Goal: Transaction & Acquisition: Purchase product/service

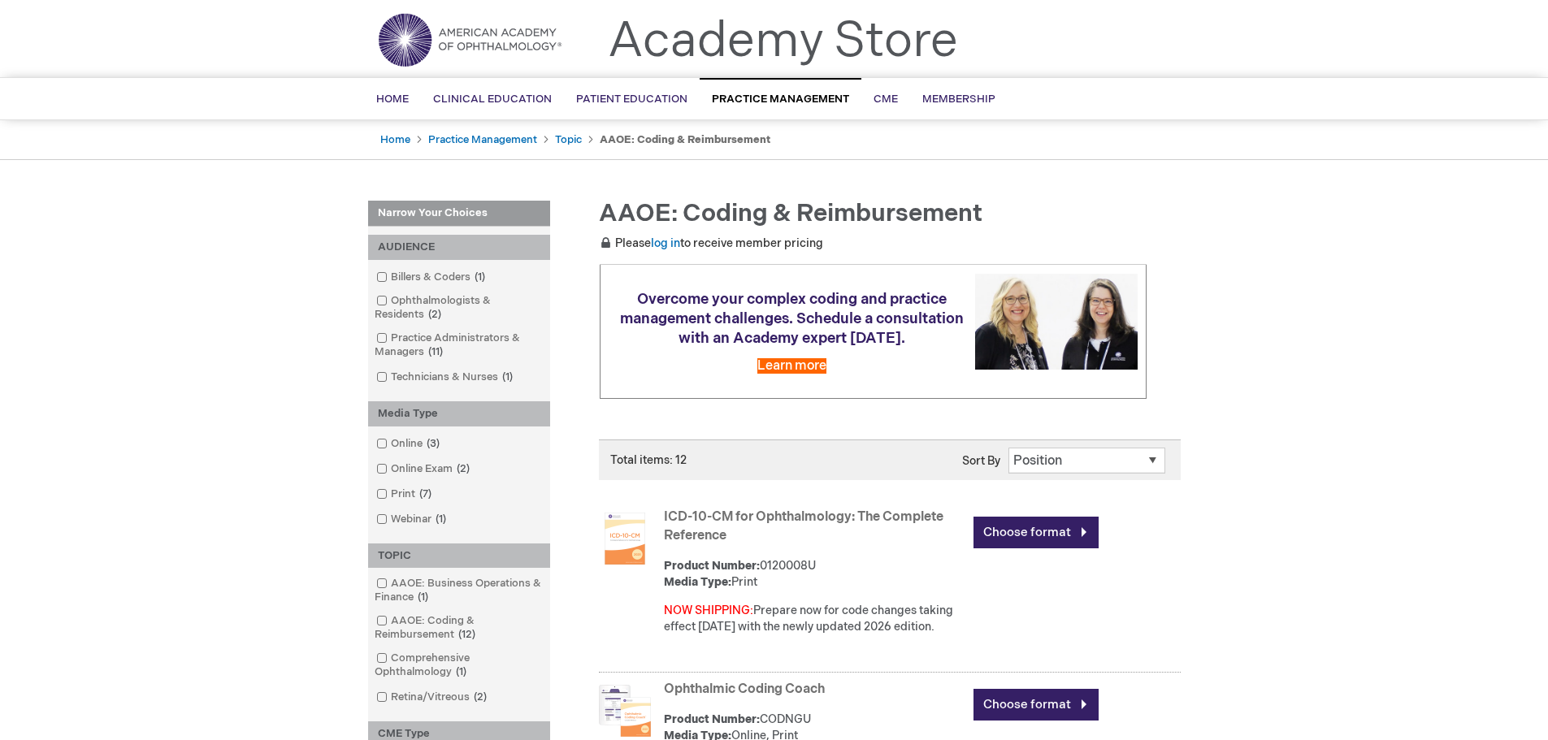
scroll to position [81, 0]
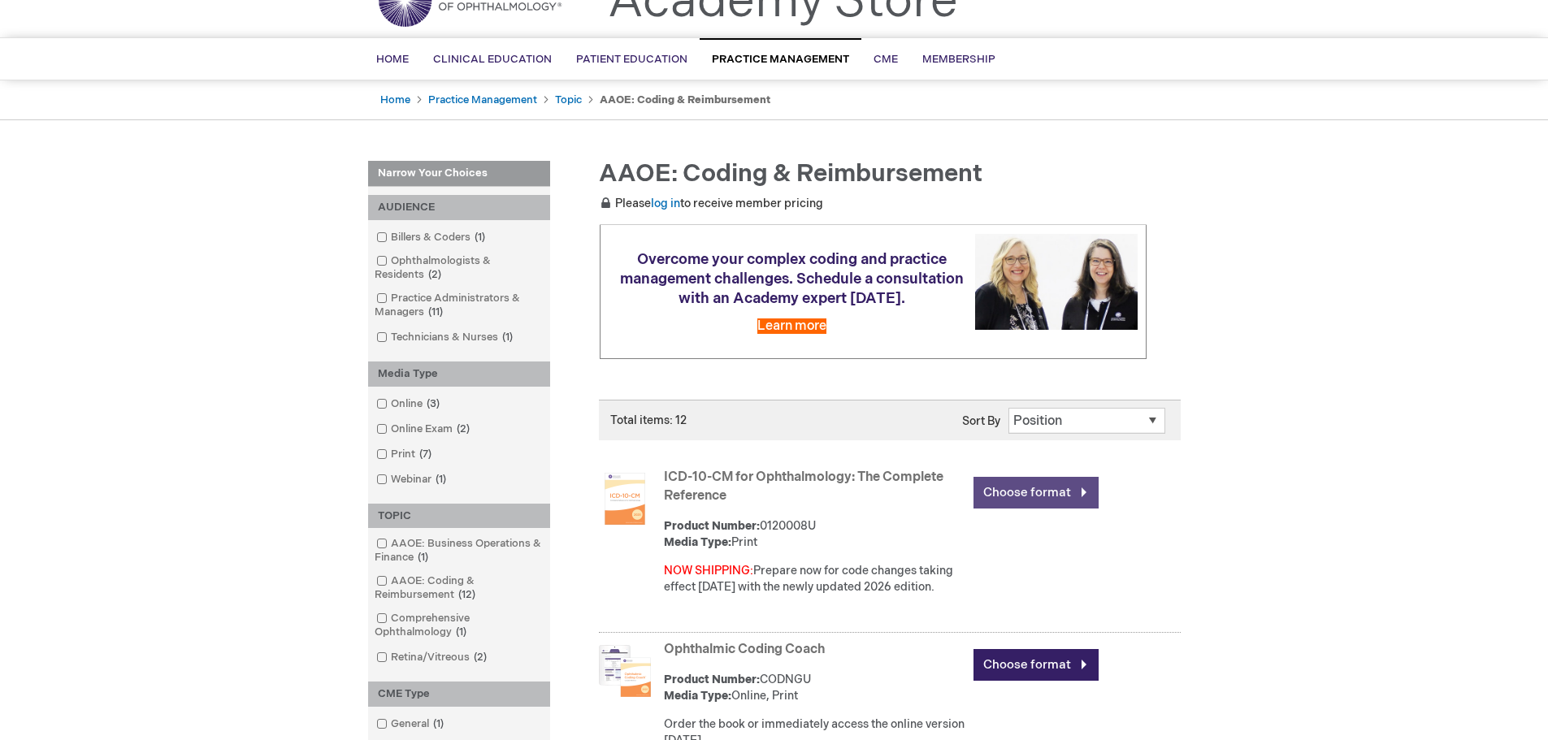
click at [1017, 488] on link "Choose format" at bounding box center [1036, 493] width 125 height 32
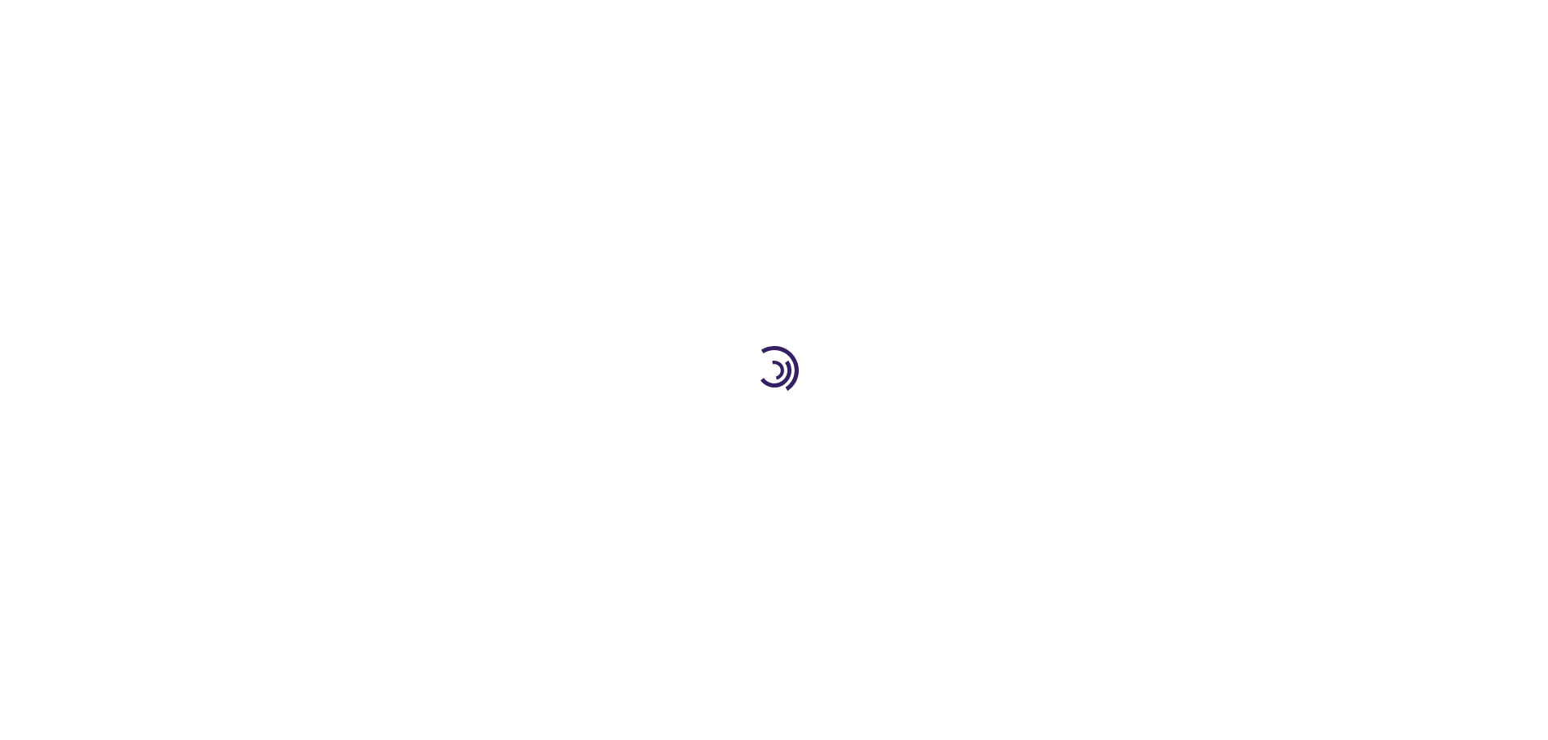
type input "0"
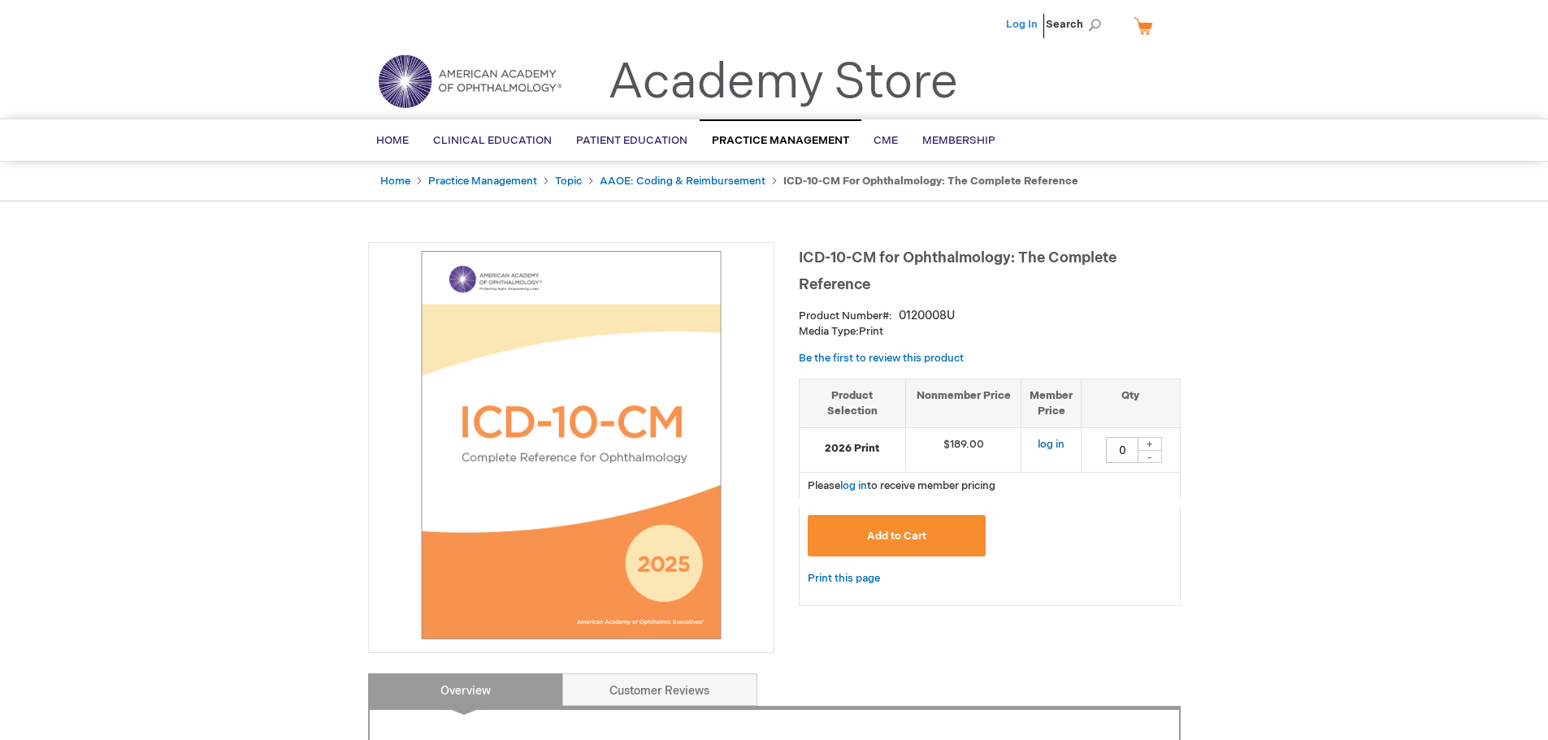
click at [1022, 30] on link "Log In" at bounding box center [1022, 24] width 32 height 13
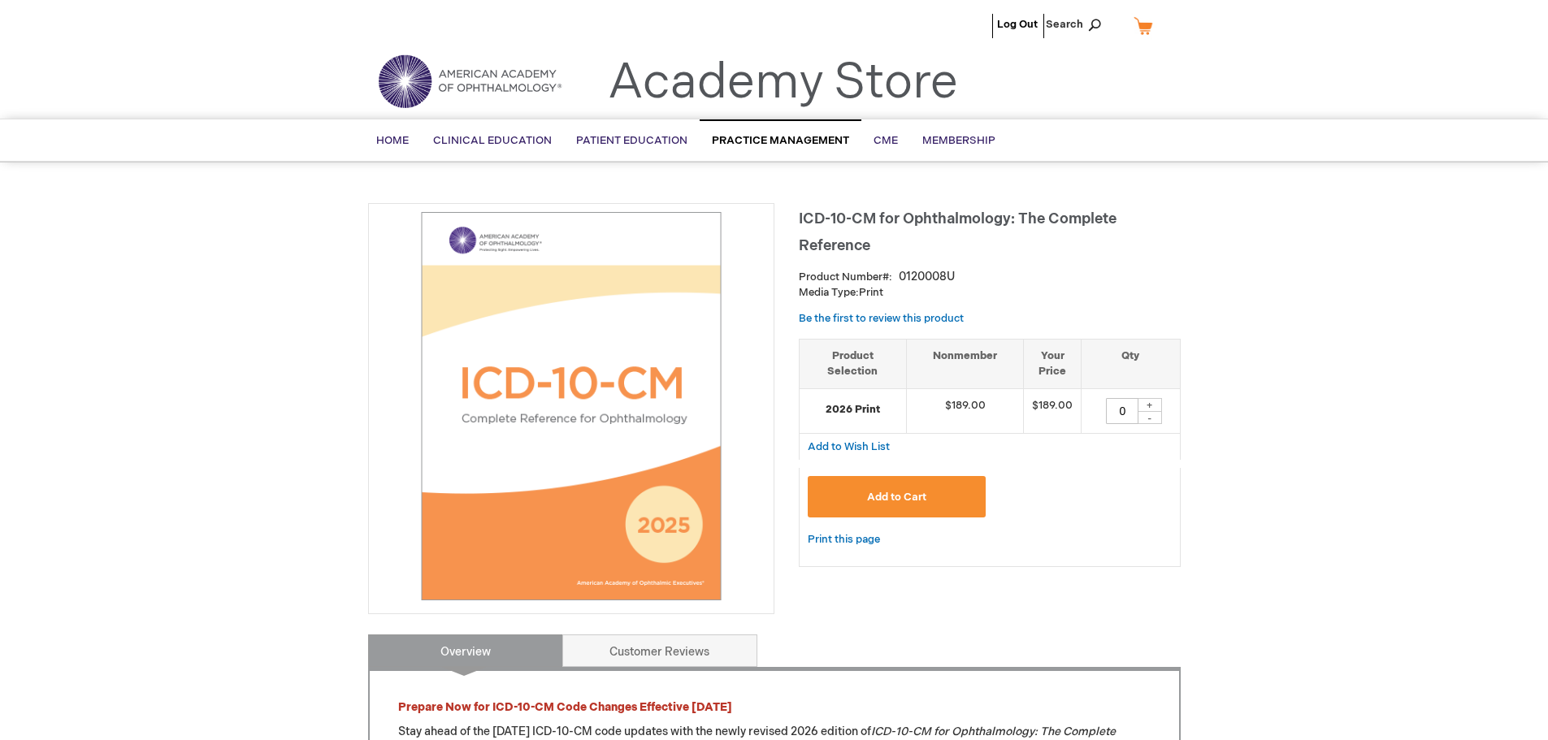
type input "0"
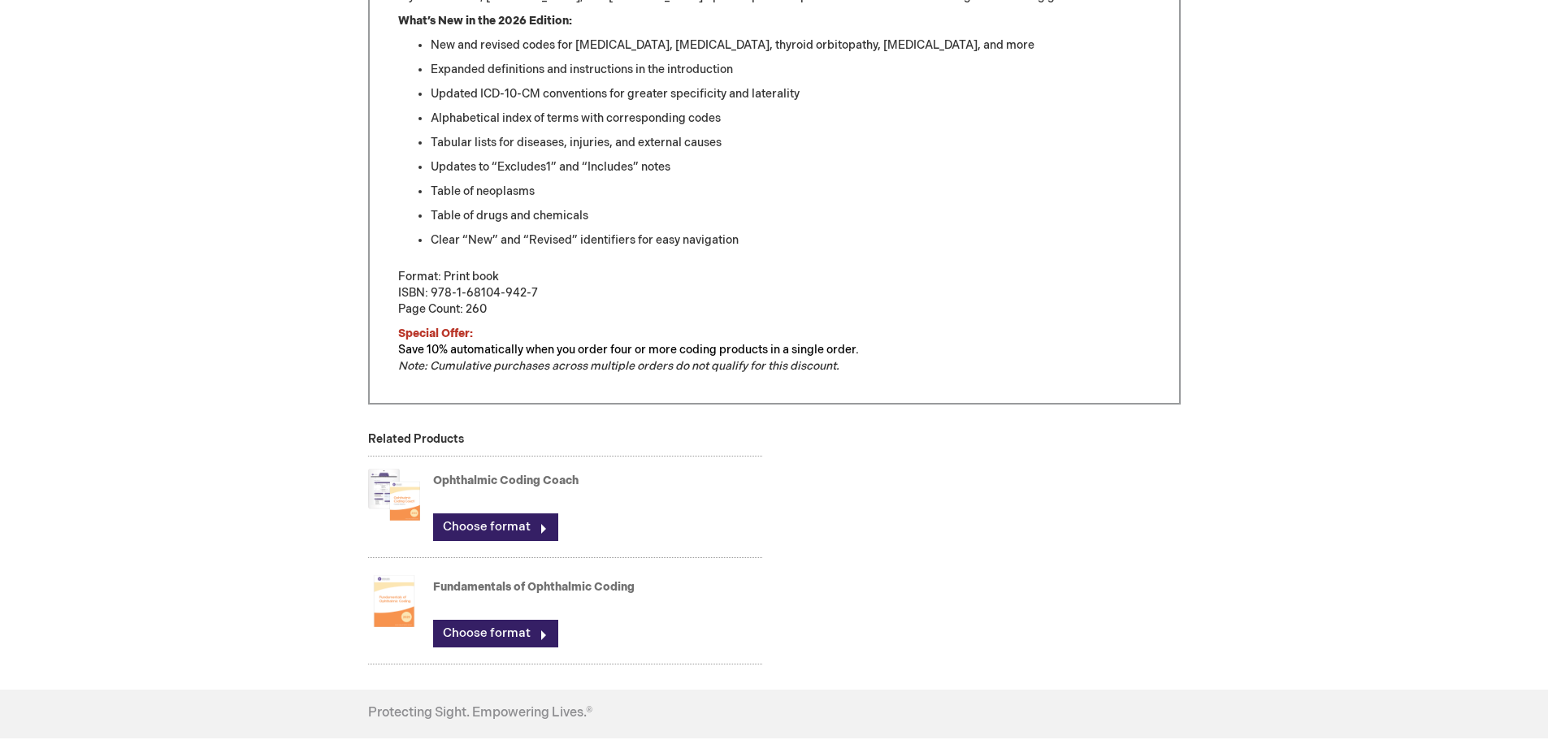
scroll to position [813, 0]
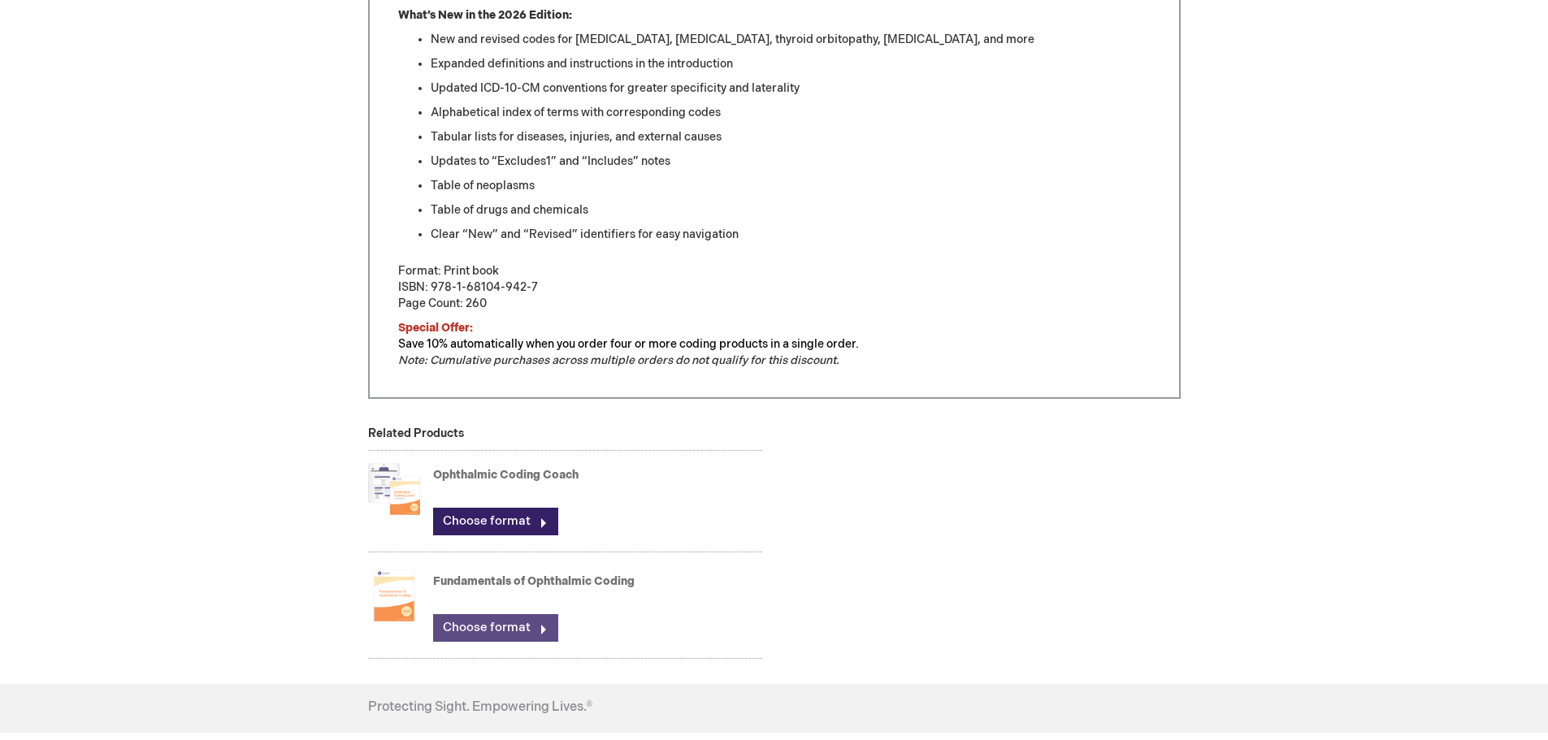
click at [514, 624] on link "Choose format" at bounding box center [495, 628] width 125 height 28
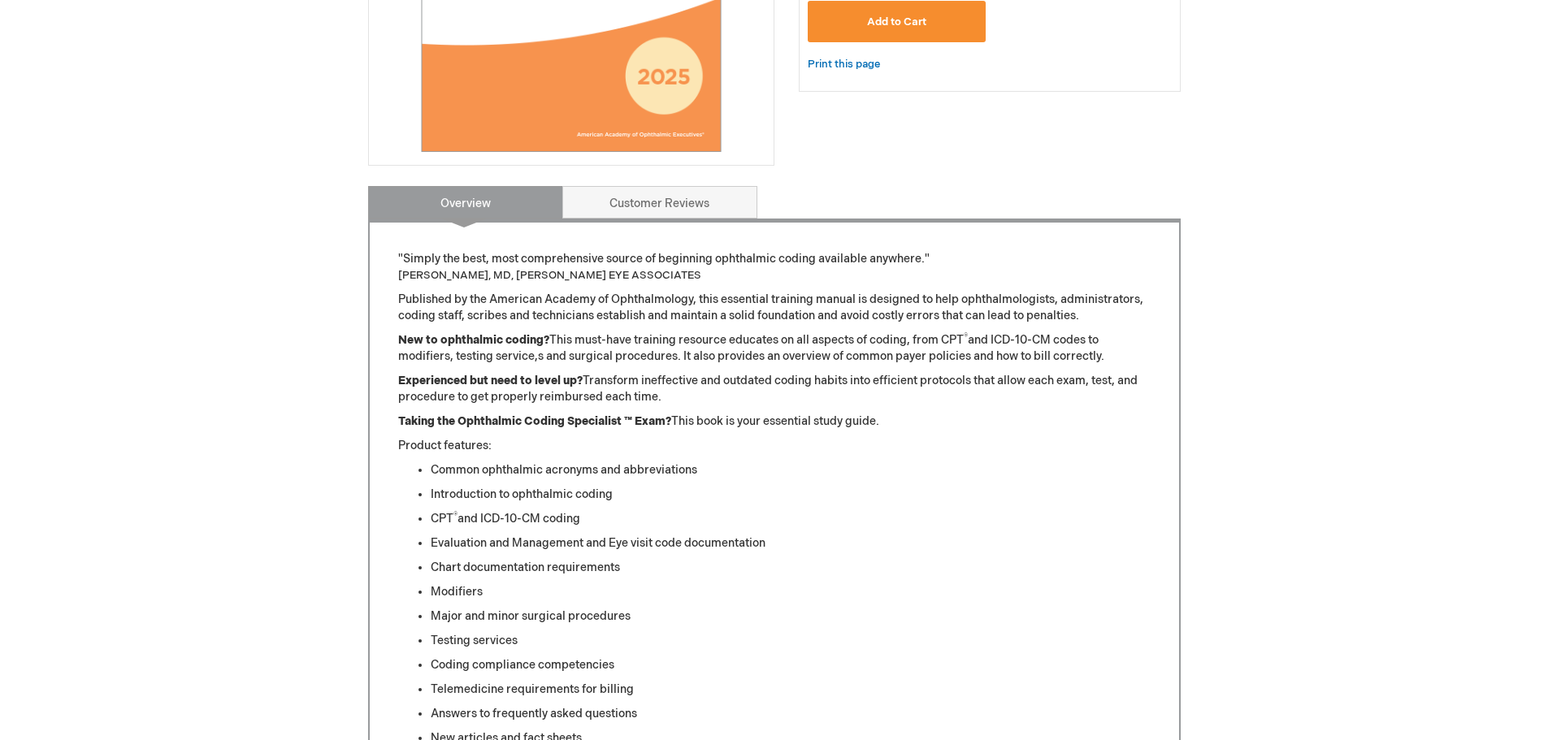
scroll to position [81, 0]
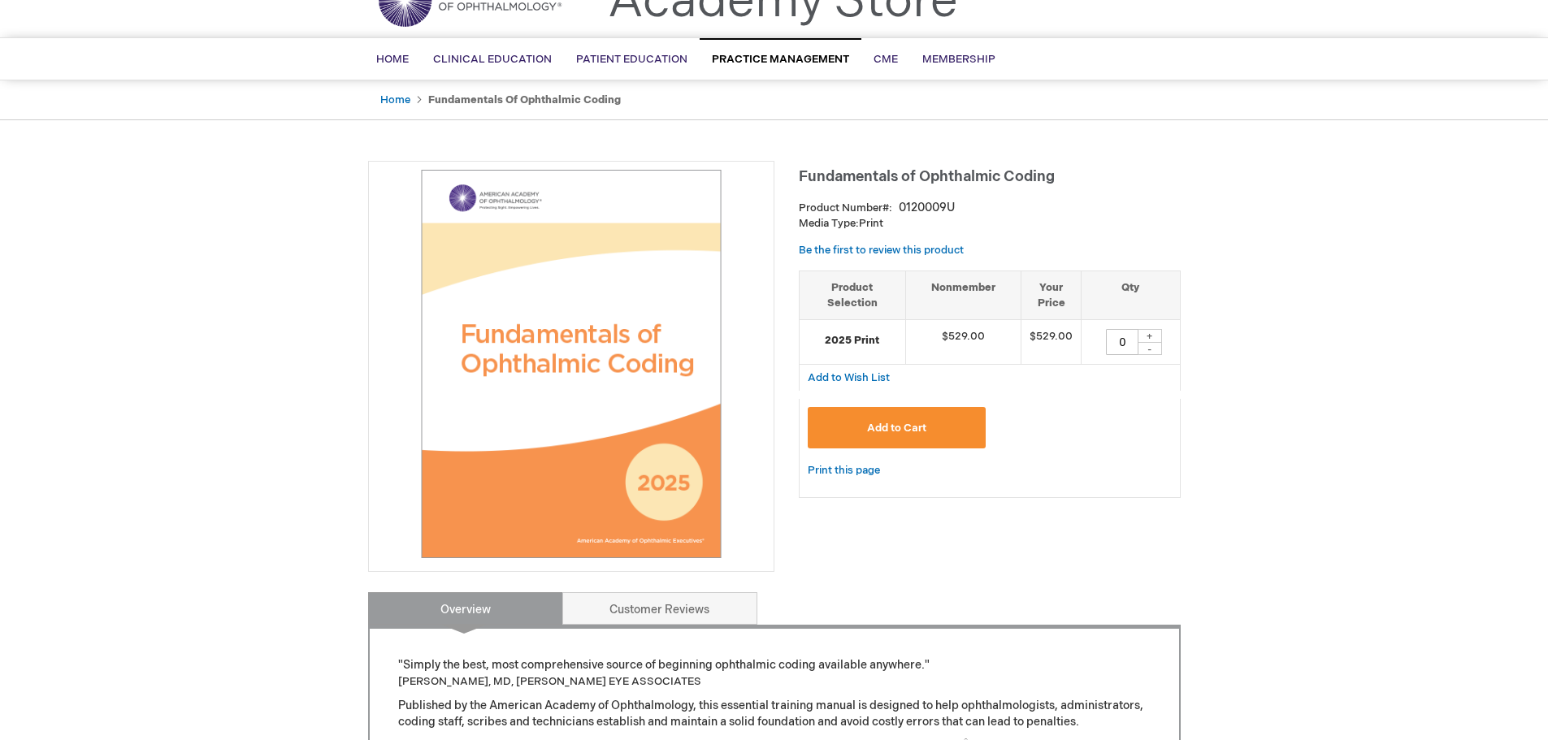
click at [952, 428] on button "Add to Cart" at bounding box center [897, 427] width 179 height 41
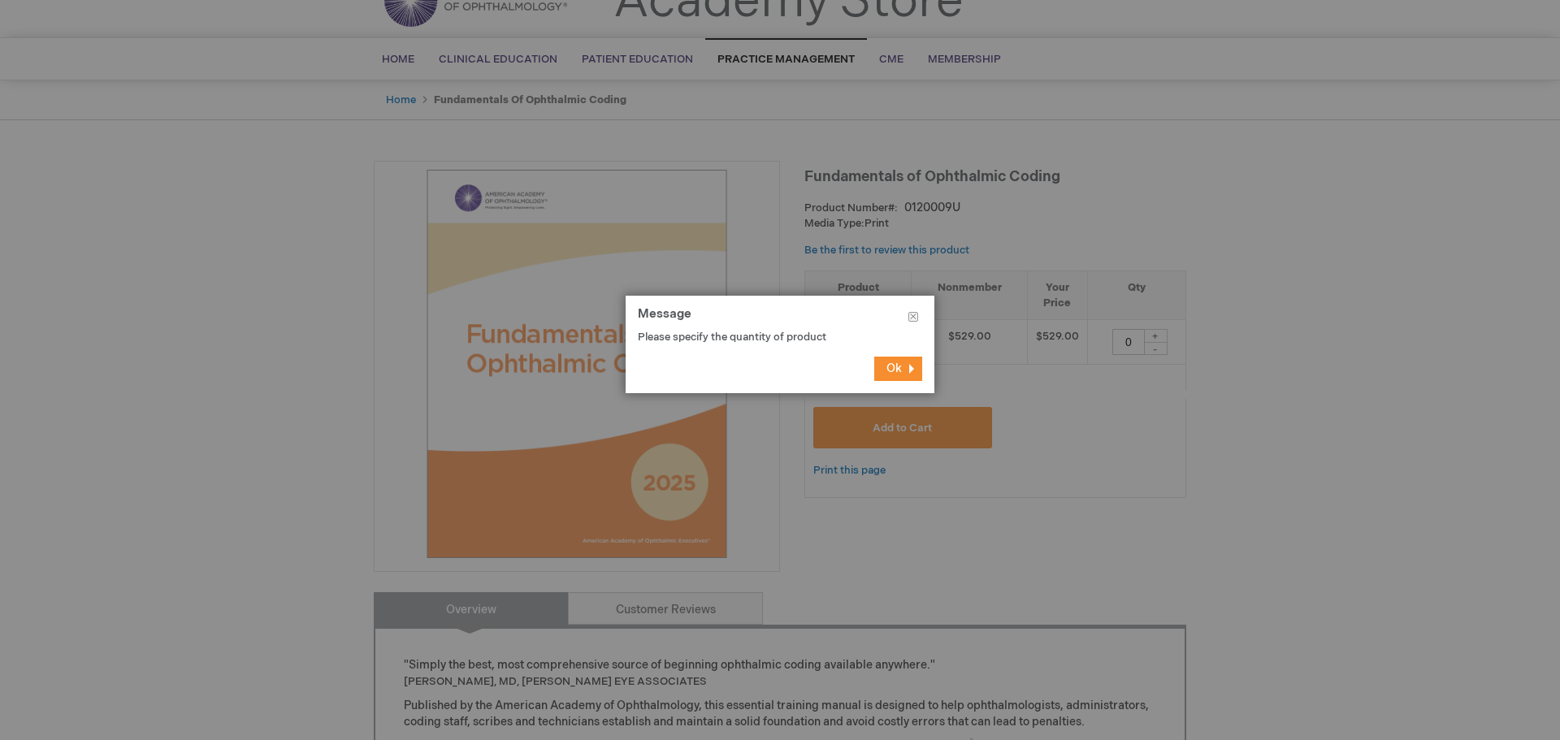
click at [895, 383] on footer "Ok" at bounding box center [780, 369] width 309 height 49
click at [900, 362] on span "Ok" at bounding box center [894, 369] width 15 height 14
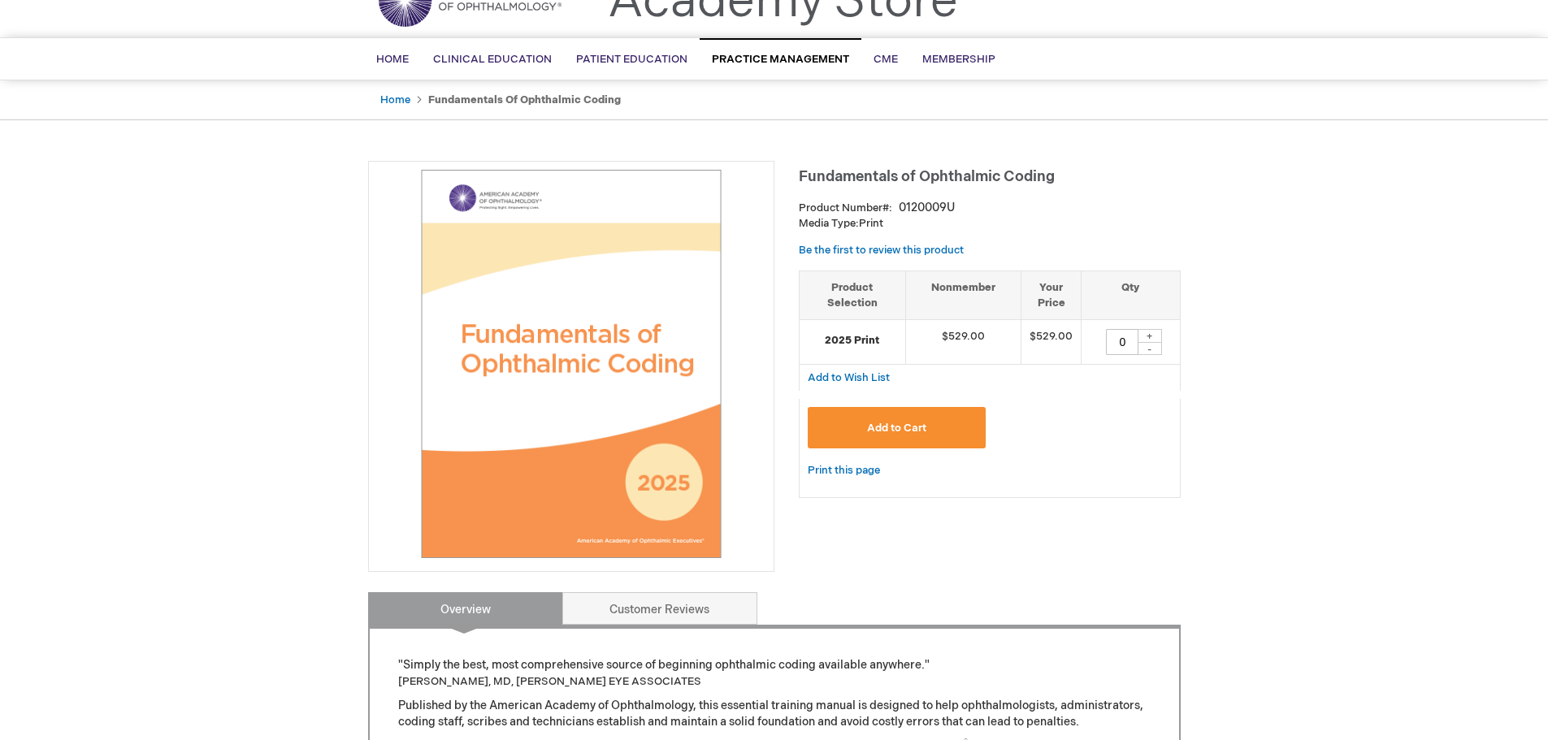
click at [1144, 337] on div "+" at bounding box center [1150, 336] width 24 height 14
type input "1"
click at [923, 428] on span "Add to Cart" at bounding box center [896, 428] width 59 height 13
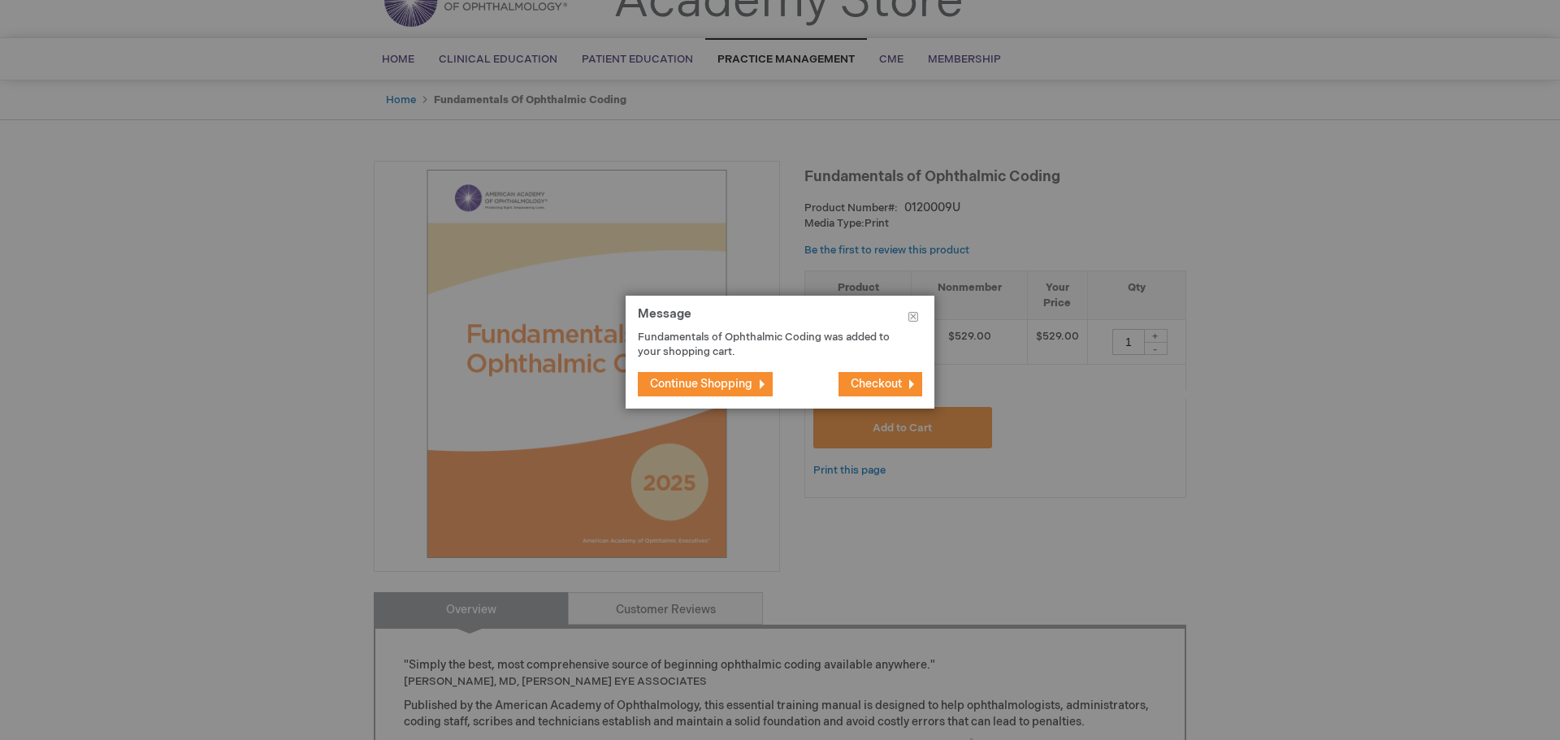
click at [714, 373] on button "Continue Shopping" at bounding box center [705, 384] width 135 height 24
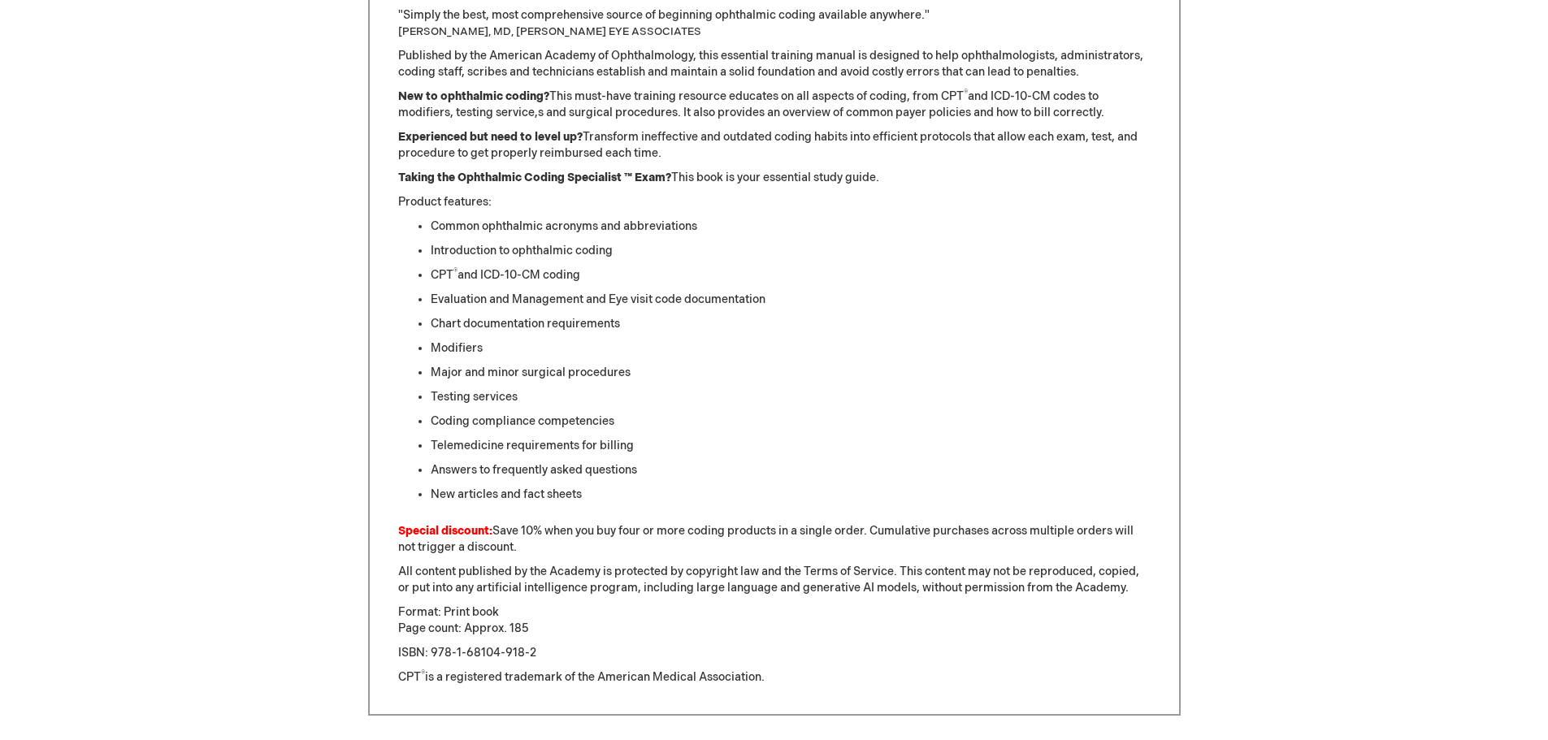
scroll to position [1057, 0]
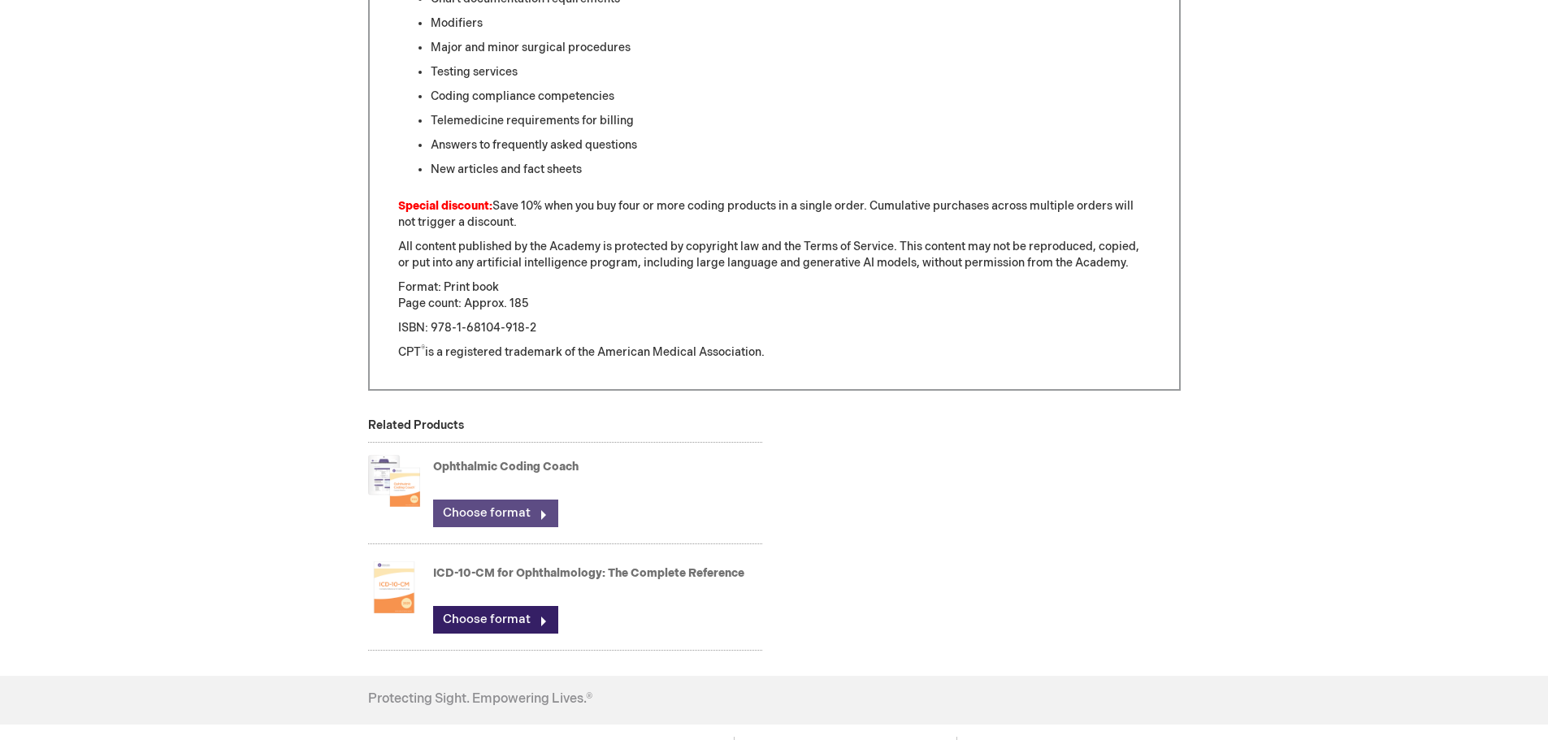
click at [495, 508] on link "Choose format" at bounding box center [495, 514] width 125 height 28
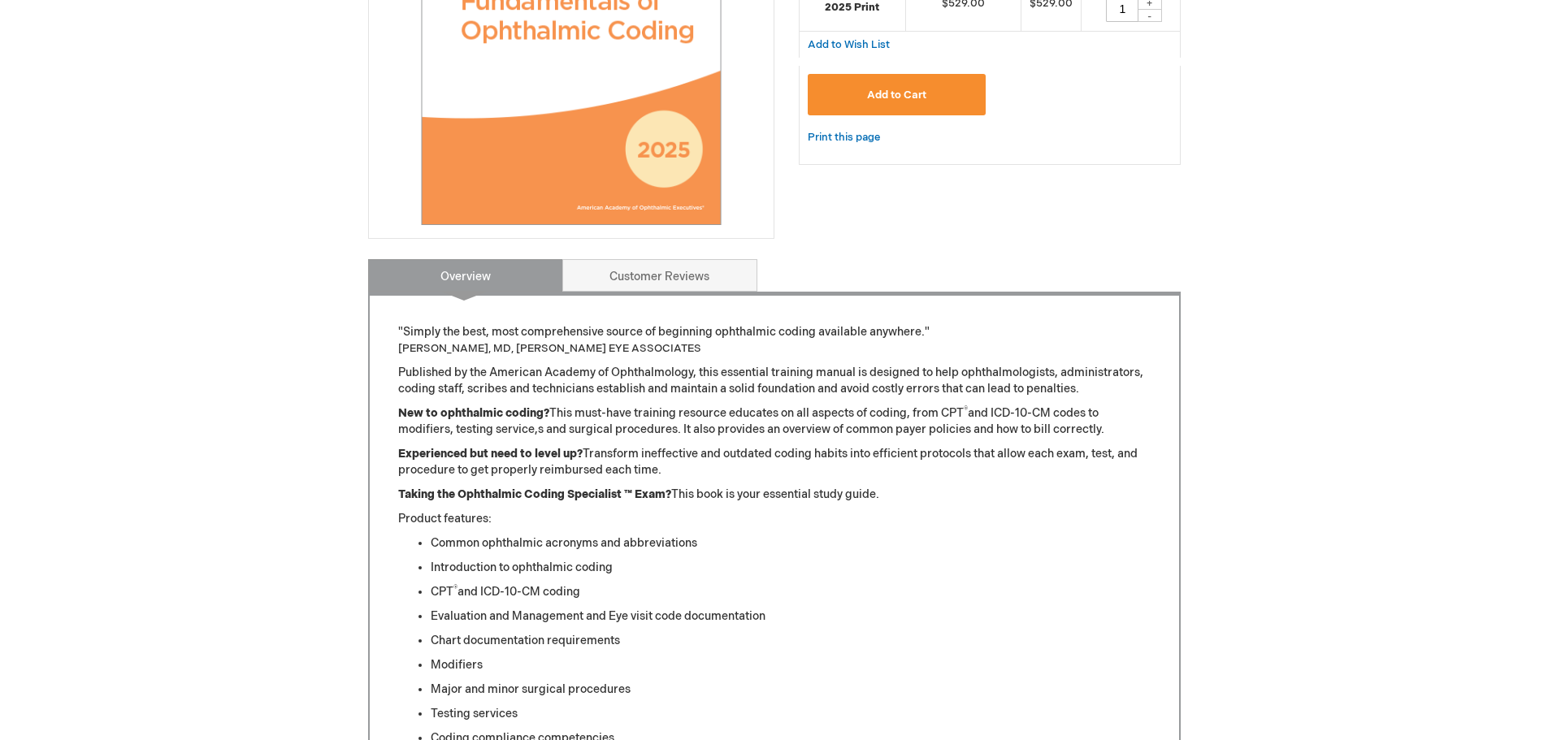
scroll to position [163, 0]
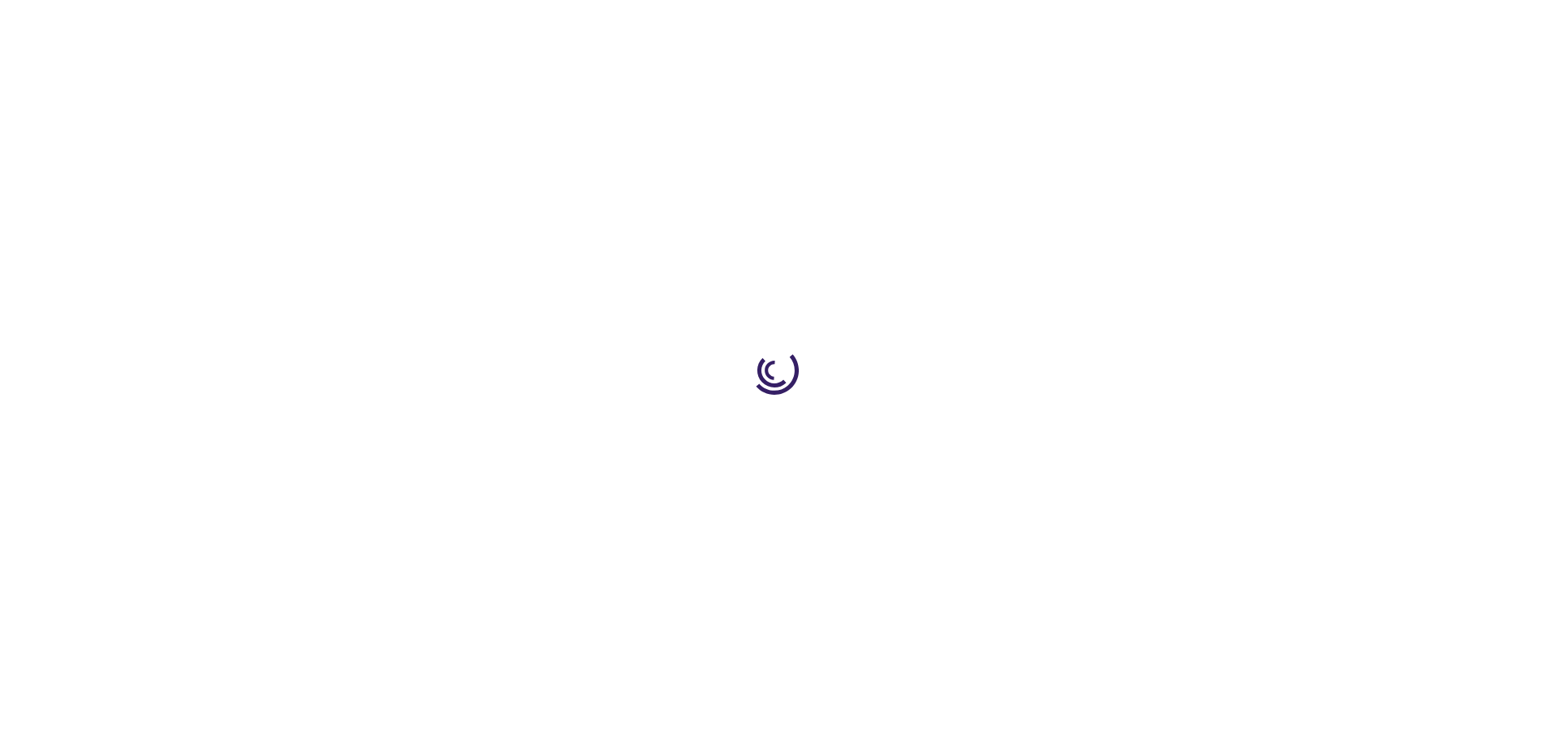
type input "0"
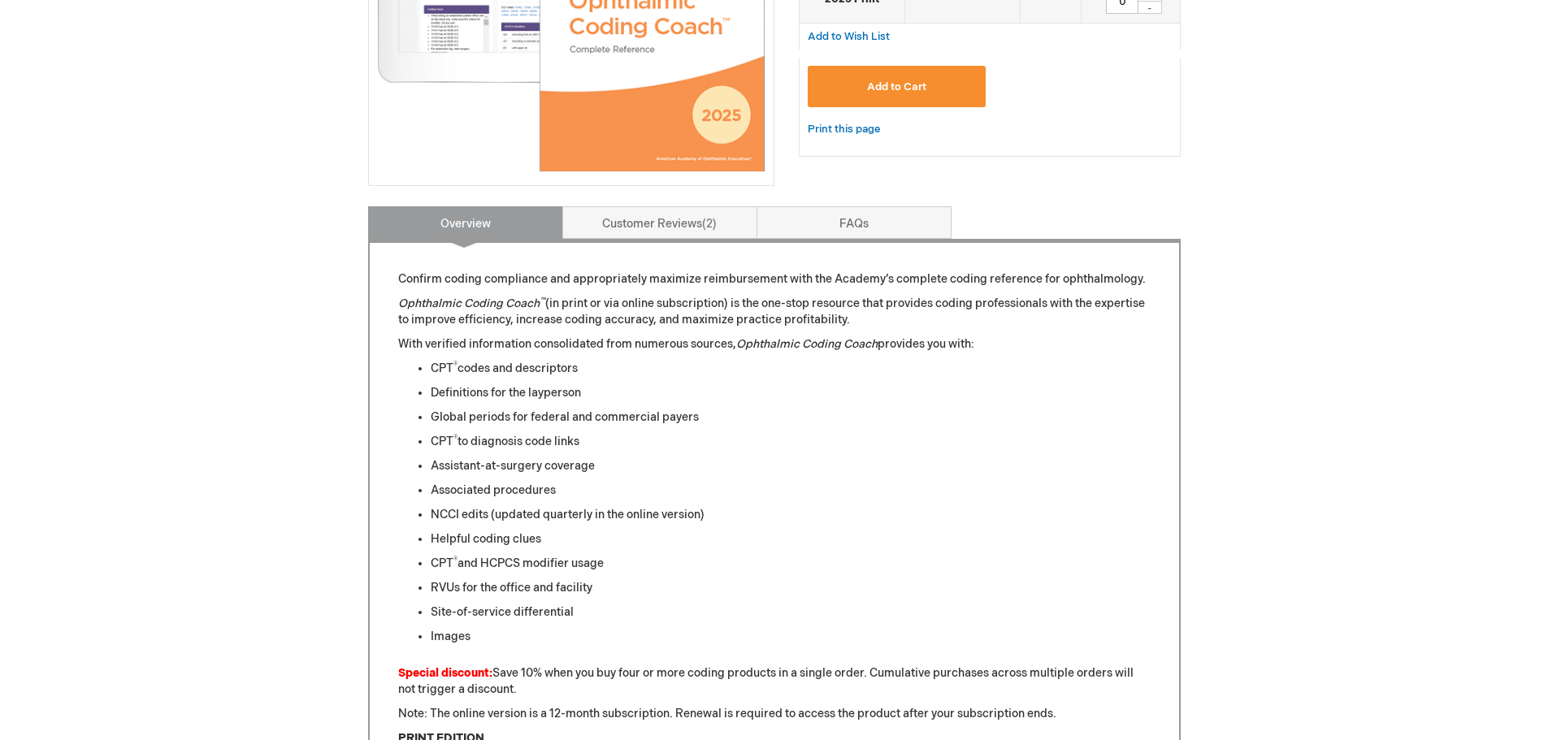
scroll to position [244, 0]
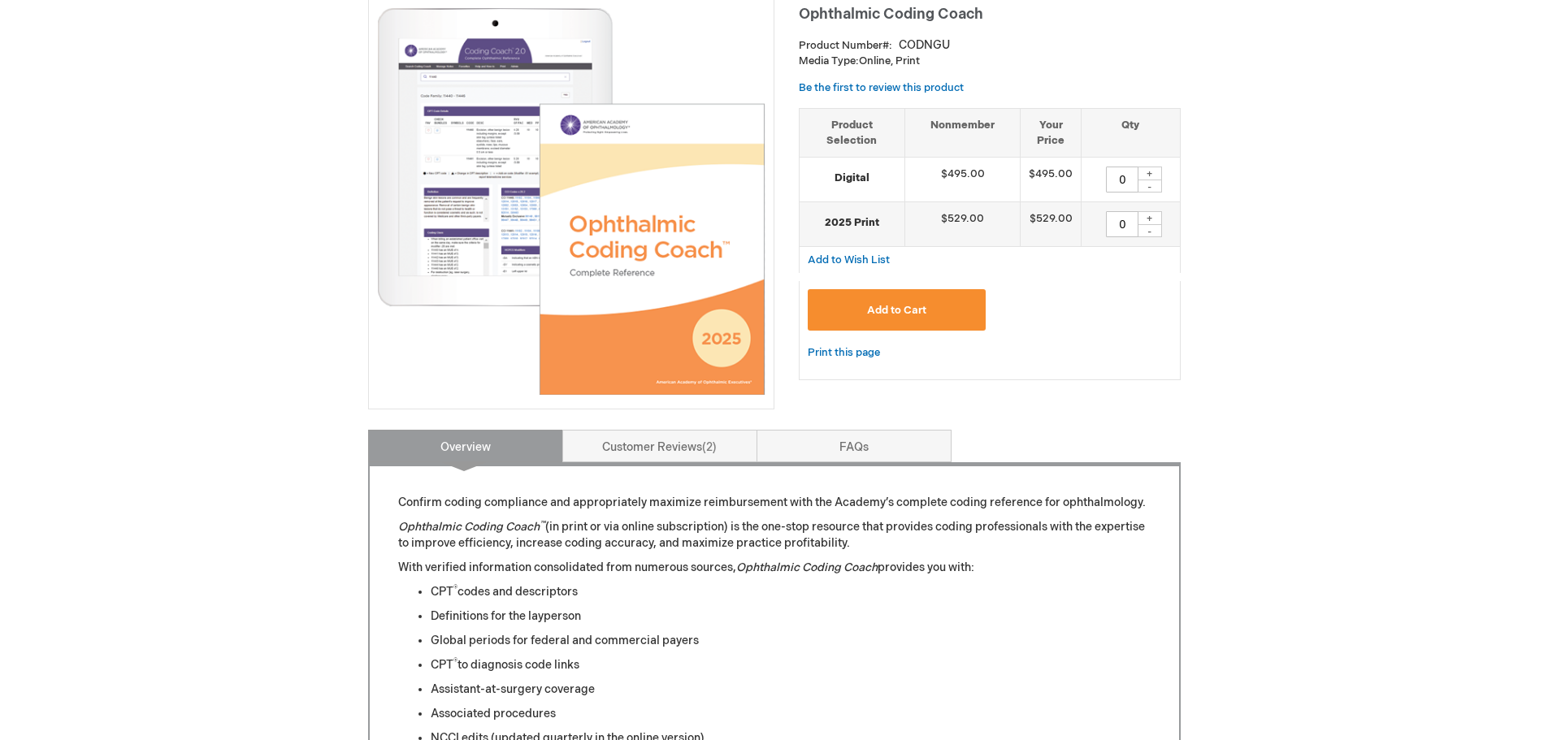
click at [1152, 175] on div "+" at bounding box center [1150, 174] width 24 height 14
type input "1"
click at [926, 297] on button "Add to Cart" at bounding box center [897, 309] width 179 height 41
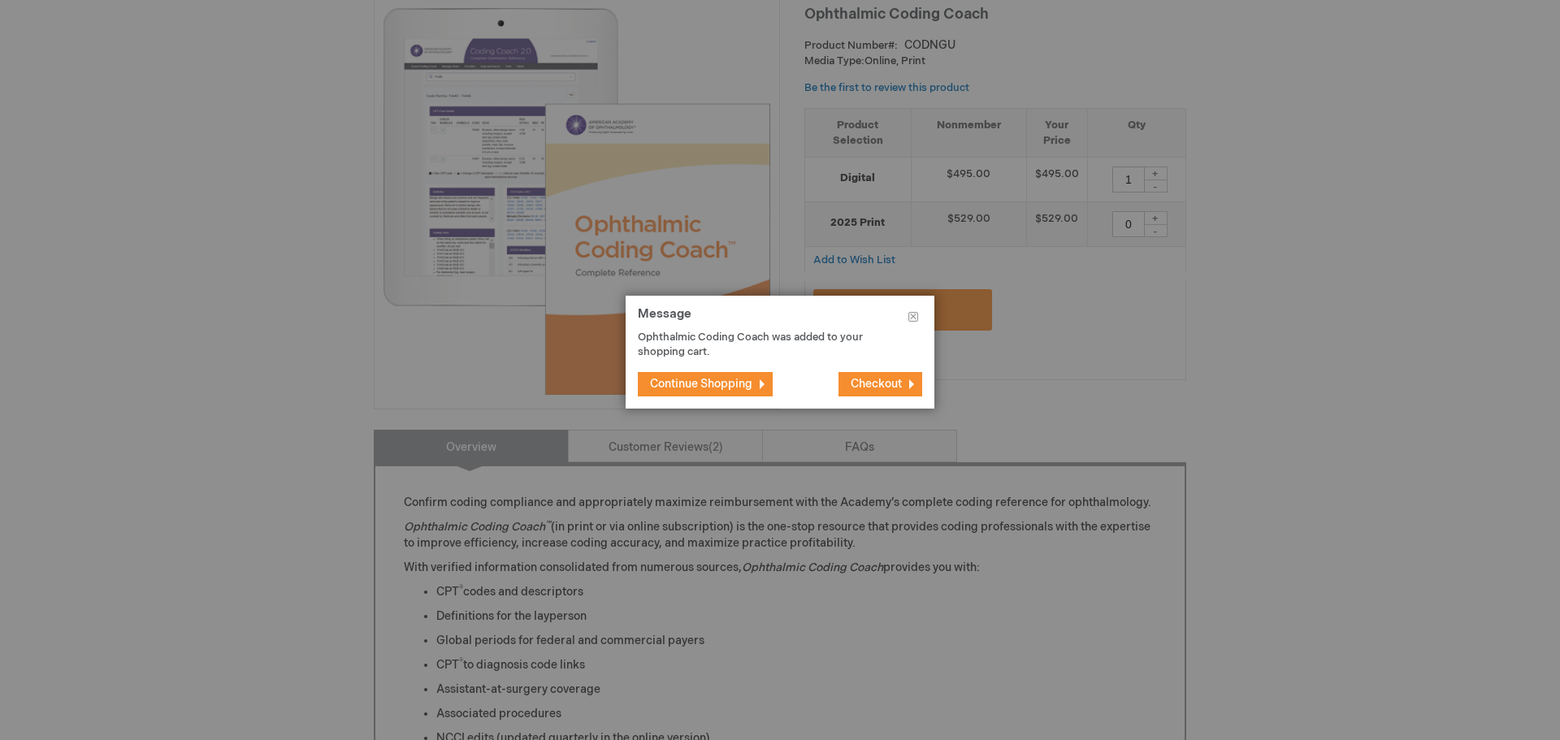
click at [712, 384] on span "Continue Shopping" at bounding box center [701, 384] width 102 height 14
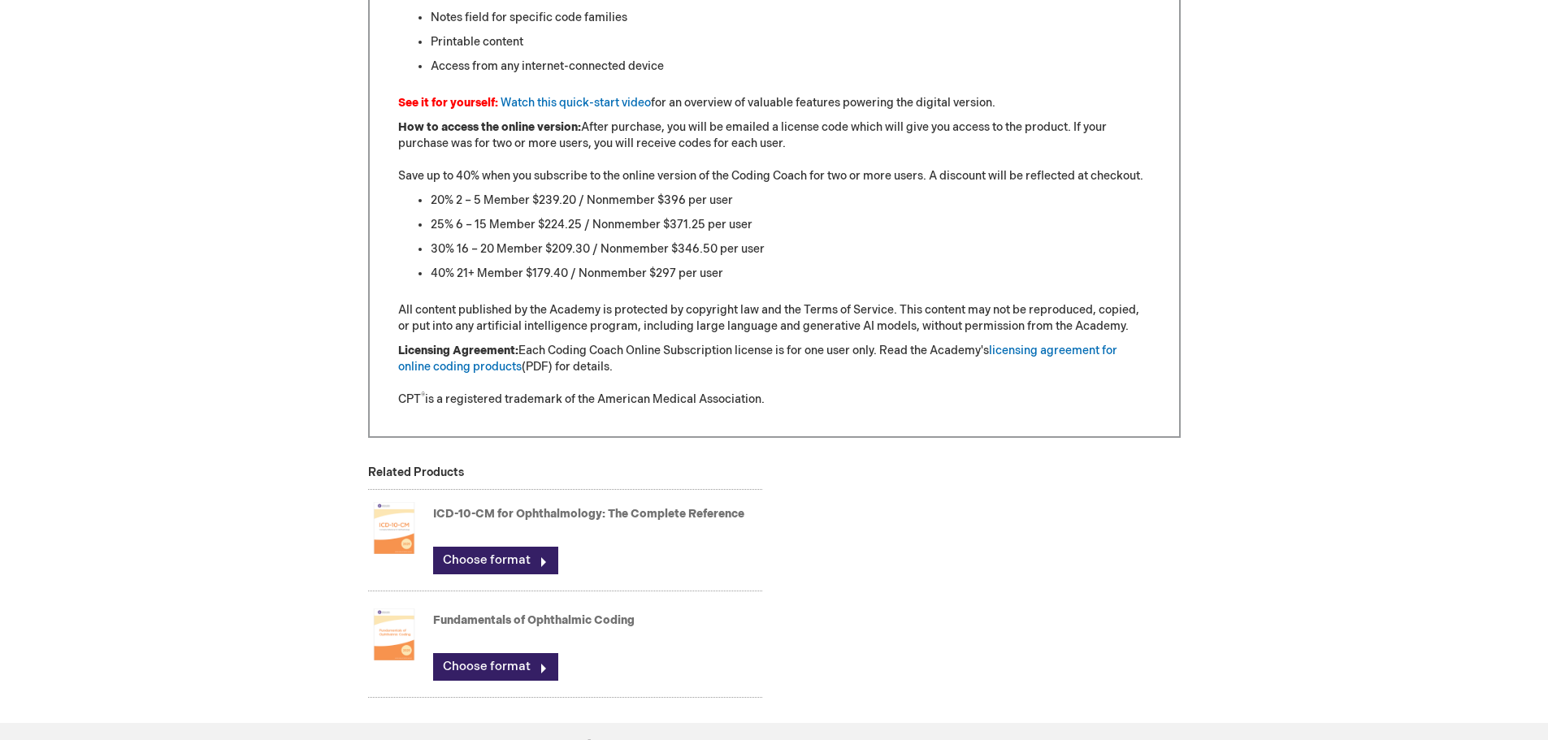
scroll to position [1625, 0]
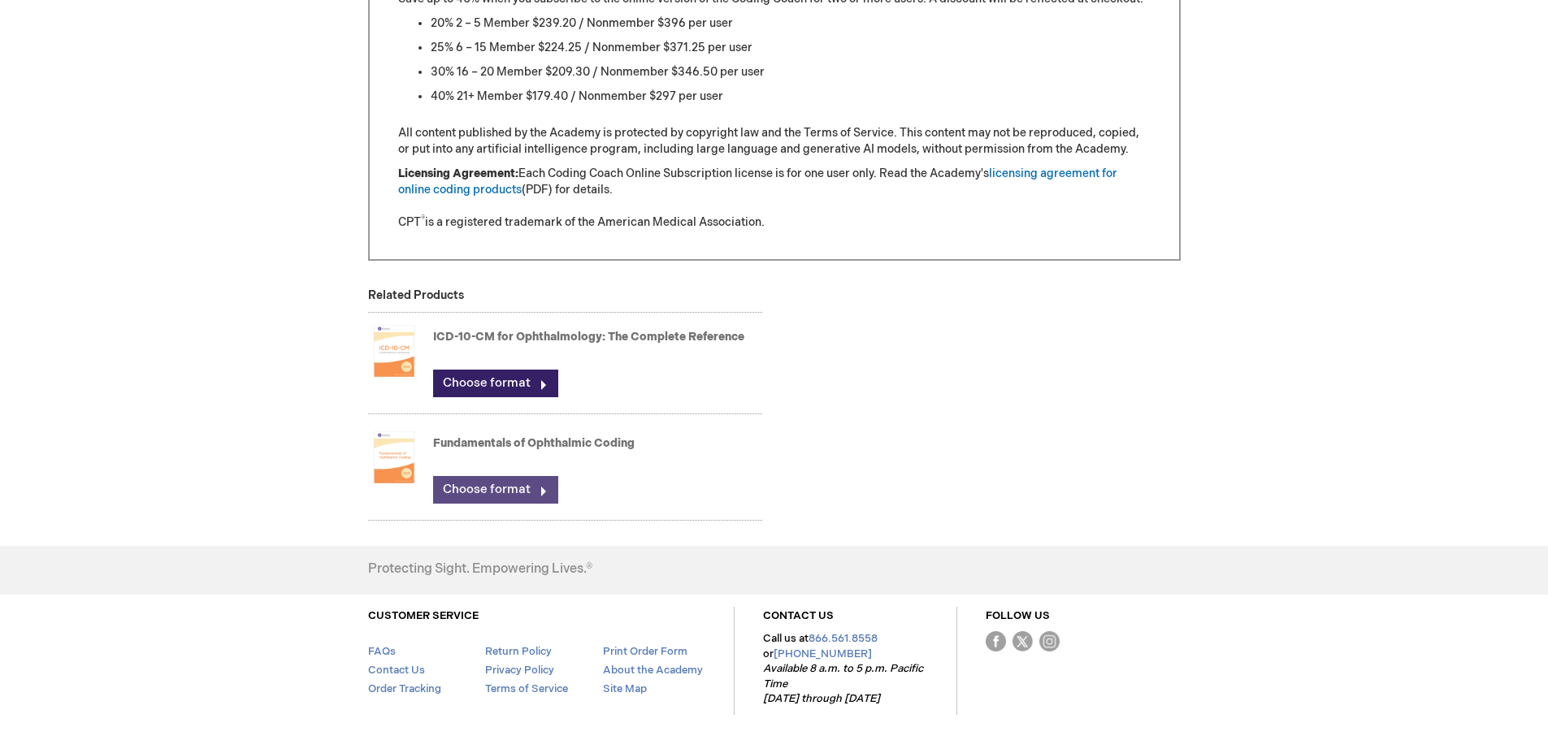
click at [519, 490] on link "Choose format" at bounding box center [495, 490] width 125 height 28
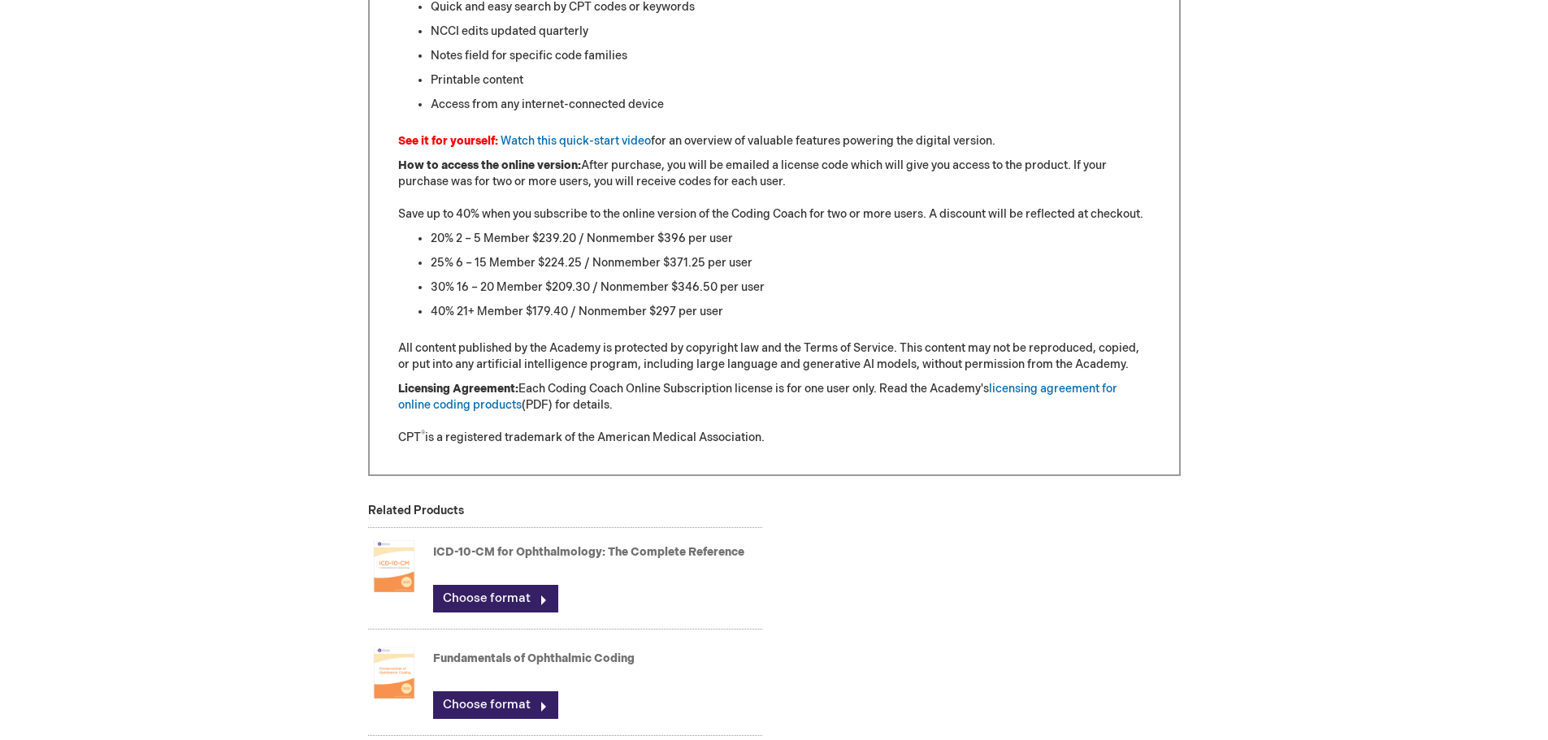
scroll to position [1382, 0]
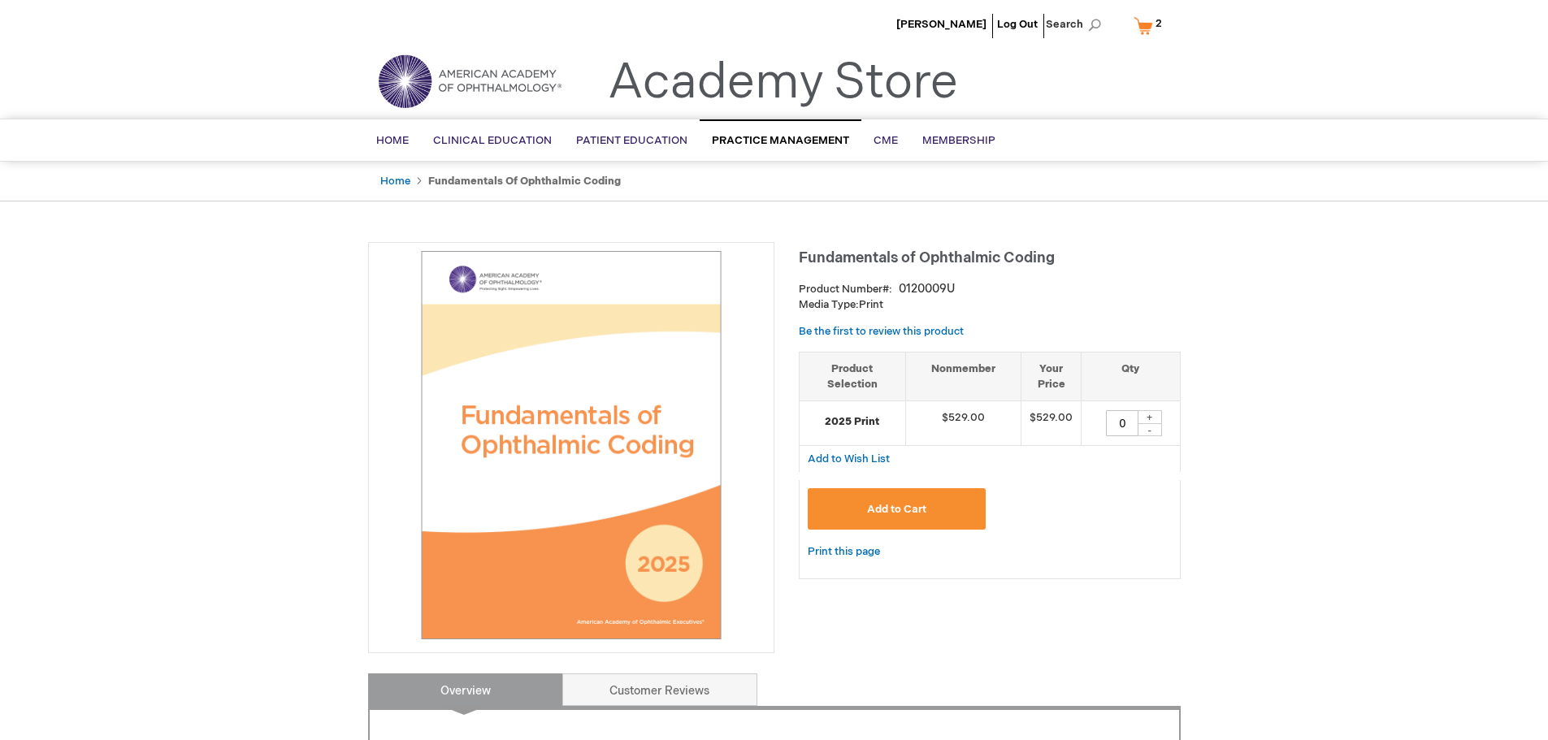
click at [1148, 20] on link "My Cart 2 2 items" at bounding box center [1151, 25] width 42 height 28
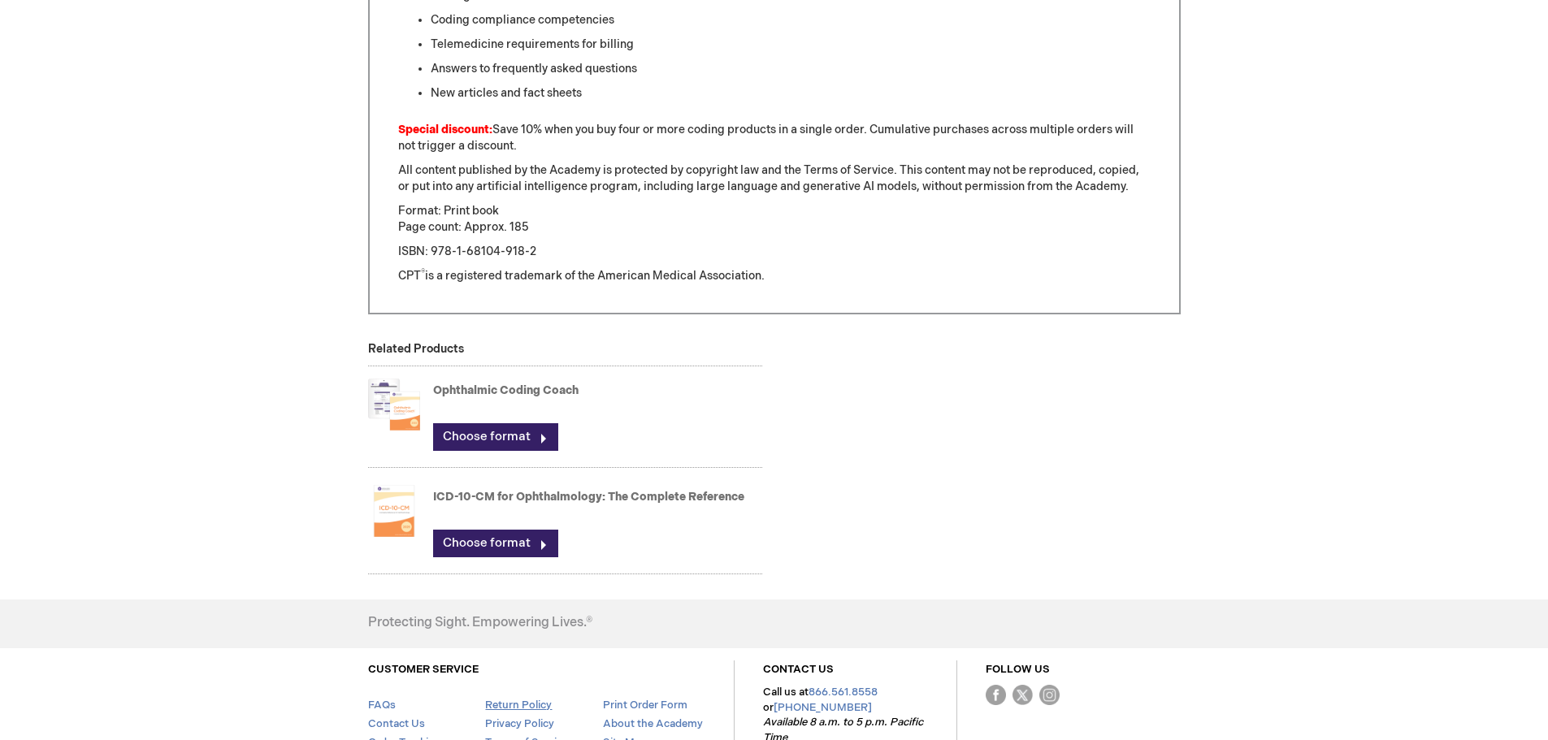
scroll to position [1250, 0]
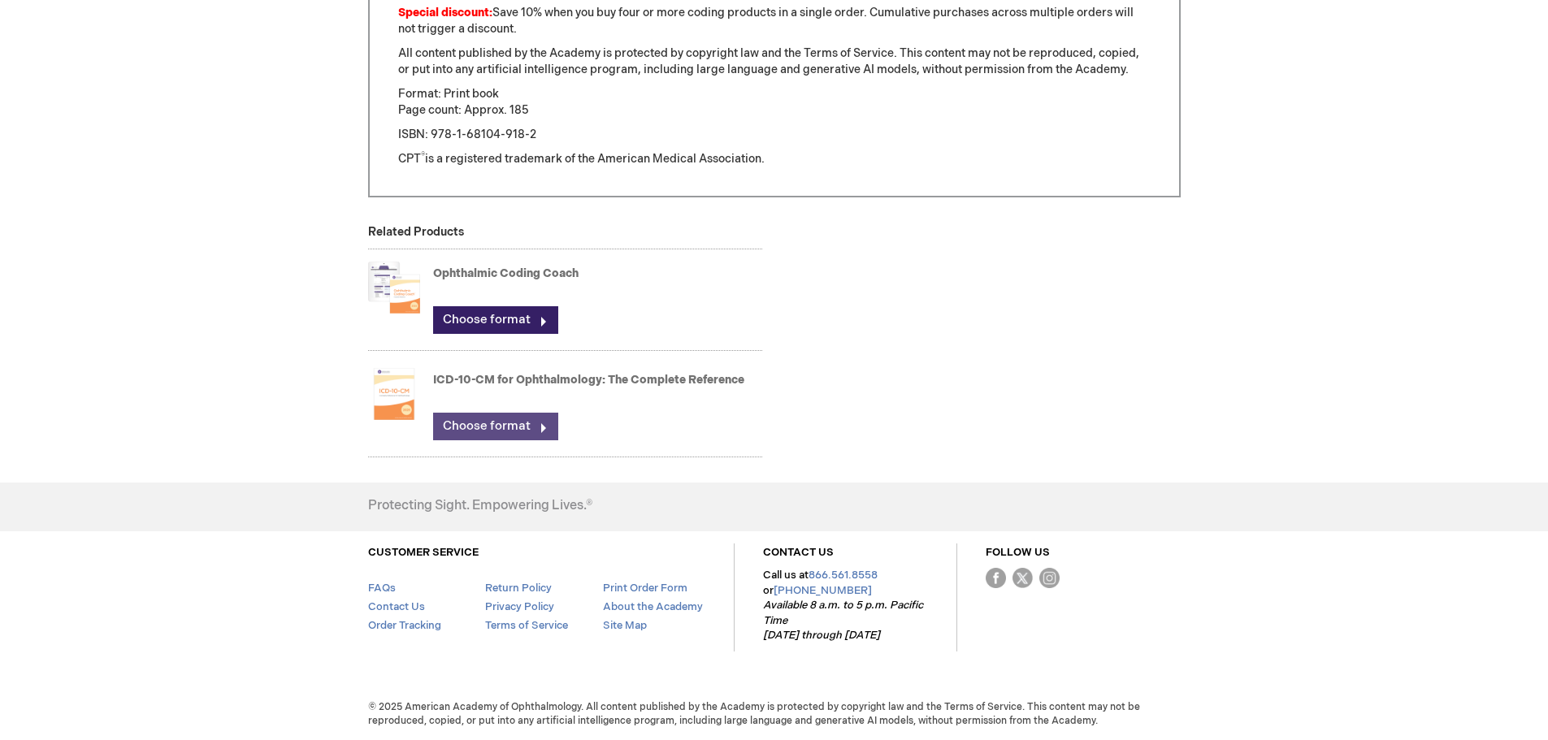
click at [519, 428] on link "Choose format" at bounding box center [495, 427] width 125 height 28
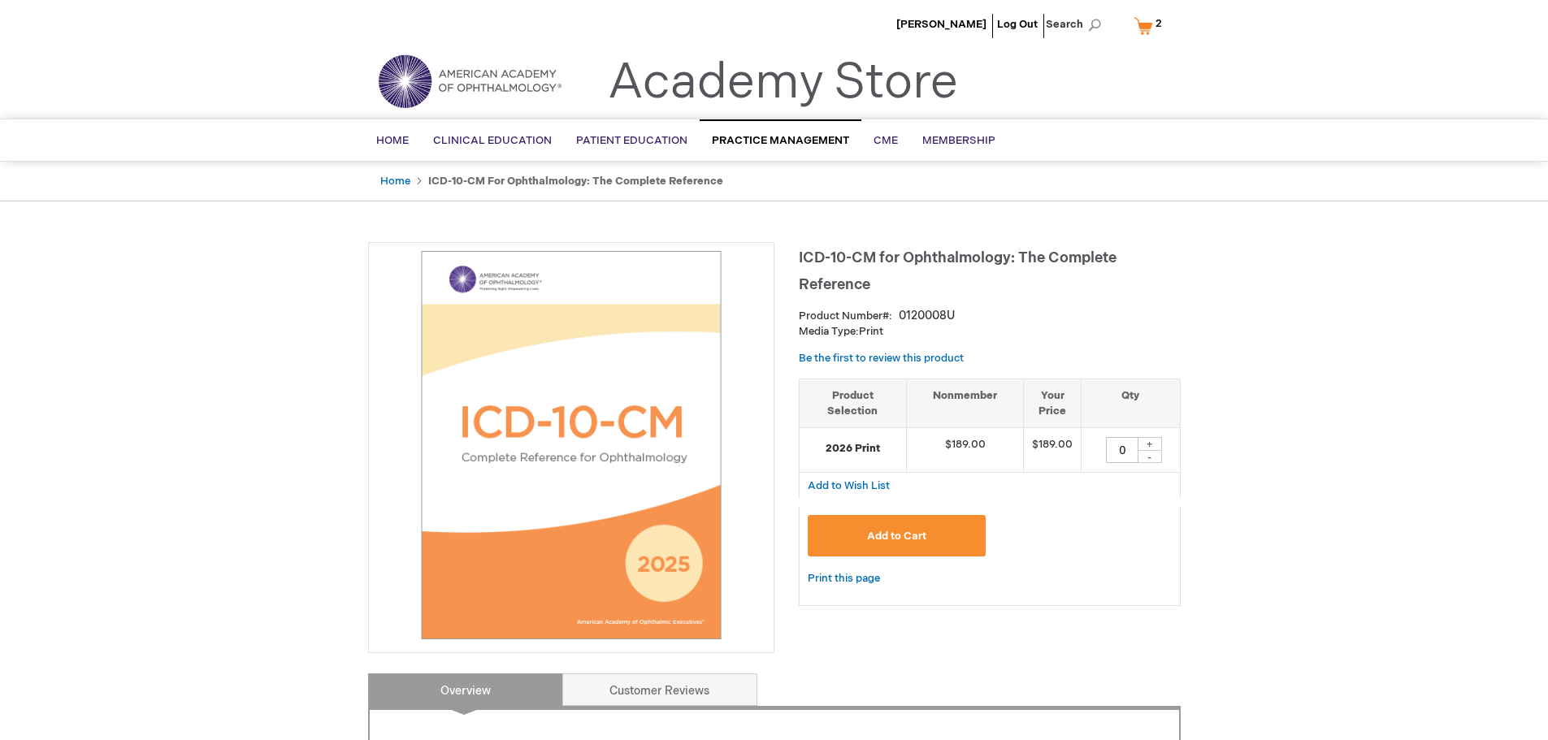
click at [948, 526] on button "Add to Cart" at bounding box center [897, 535] width 179 height 41
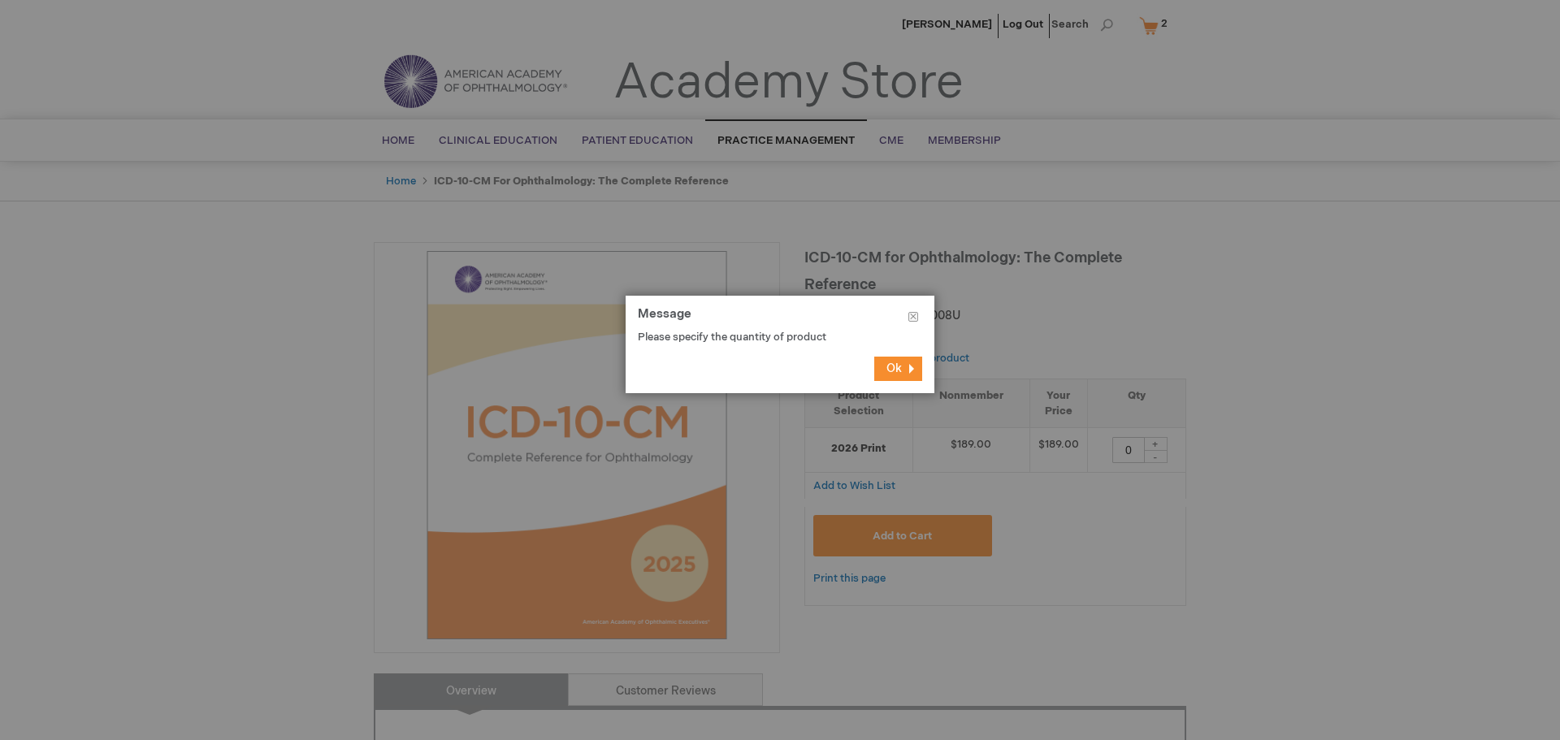
click at [892, 368] on span "Ok" at bounding box center [894, 369] width 15 height 14
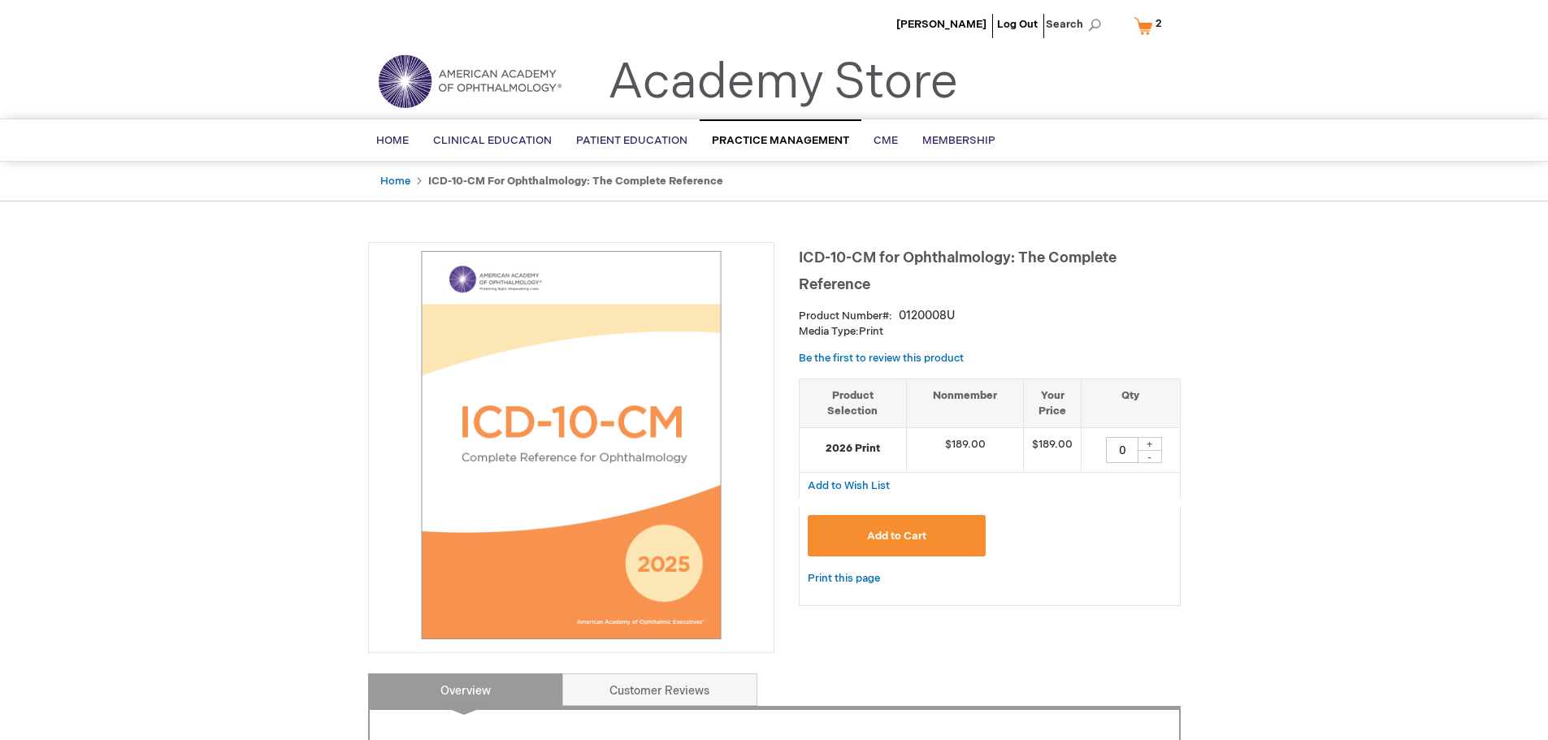
click at [1151, 445] on div "+" at bounding box center [1150, 444] width 24 height 14
type input "1"
click at [926, 536] on span "Add to Cart" at bounding box center [896, 536] width 59 height 13
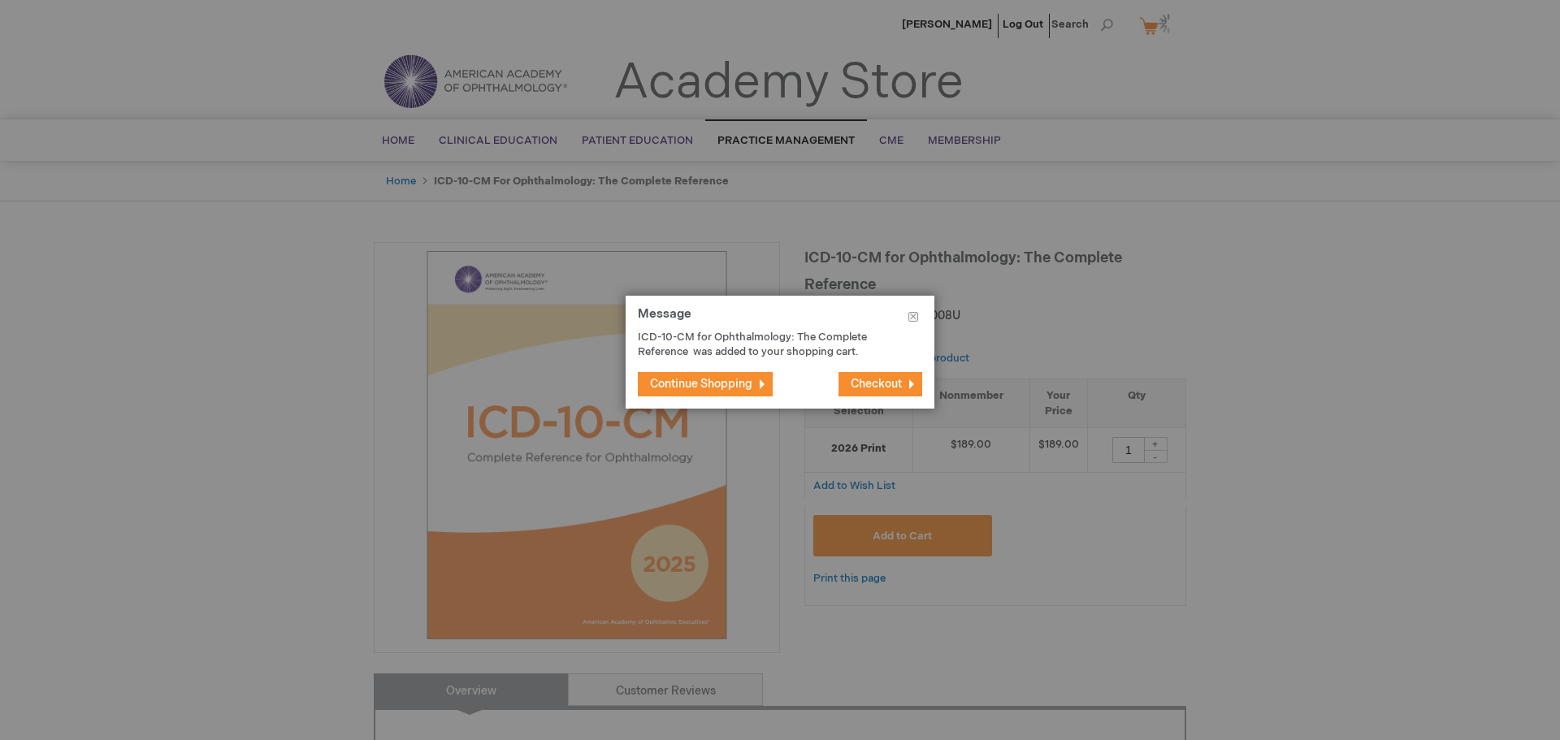
click at [718, 386] on span "Continue Shopping" at bounding box center [701, 384] width 102 height 14
